Goal: Navigation & Orientation: Go to known website

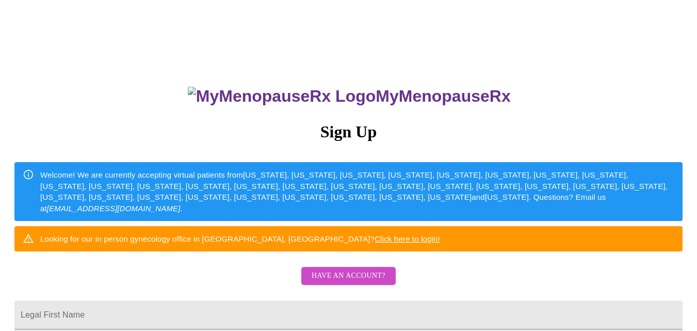
click at [440, 243] on link "Click here to login!" at bounding box center [408, 238] width 66 height 9
